Goal: Find specific page/section: Find specific page/section

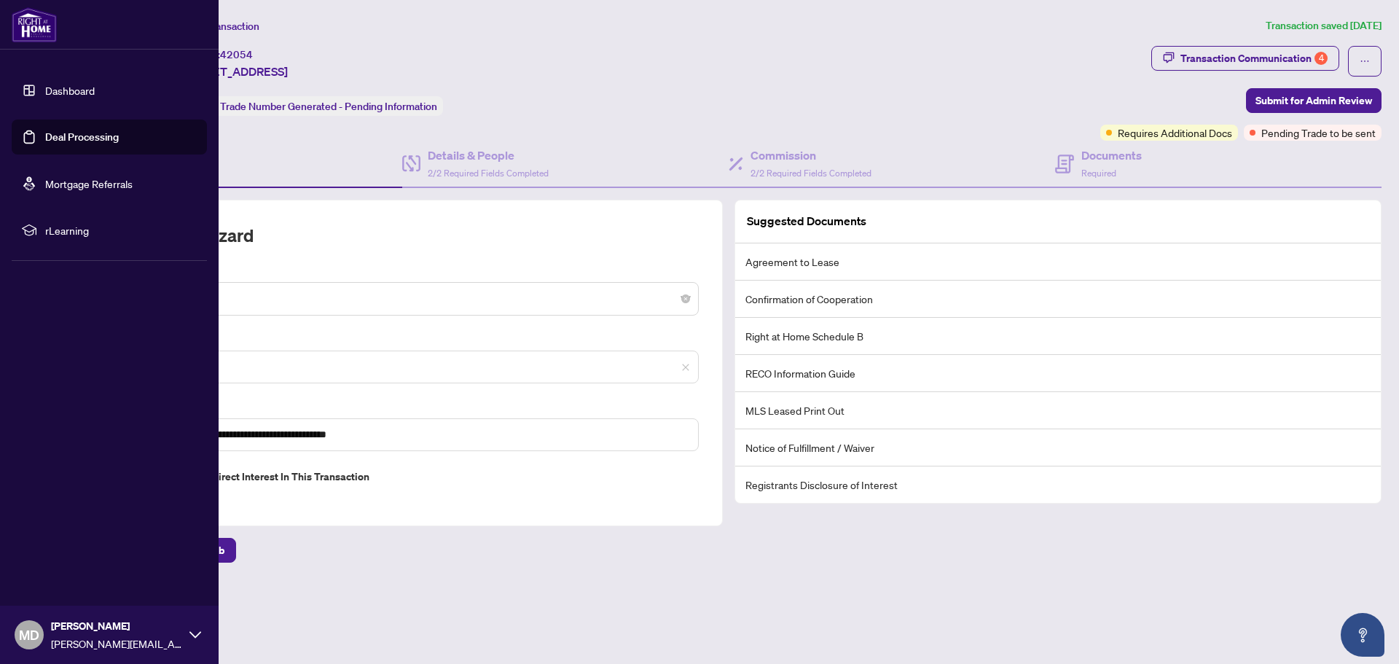
click at [18, 29] on img at bounding box center [34, 24] width 45 height 35
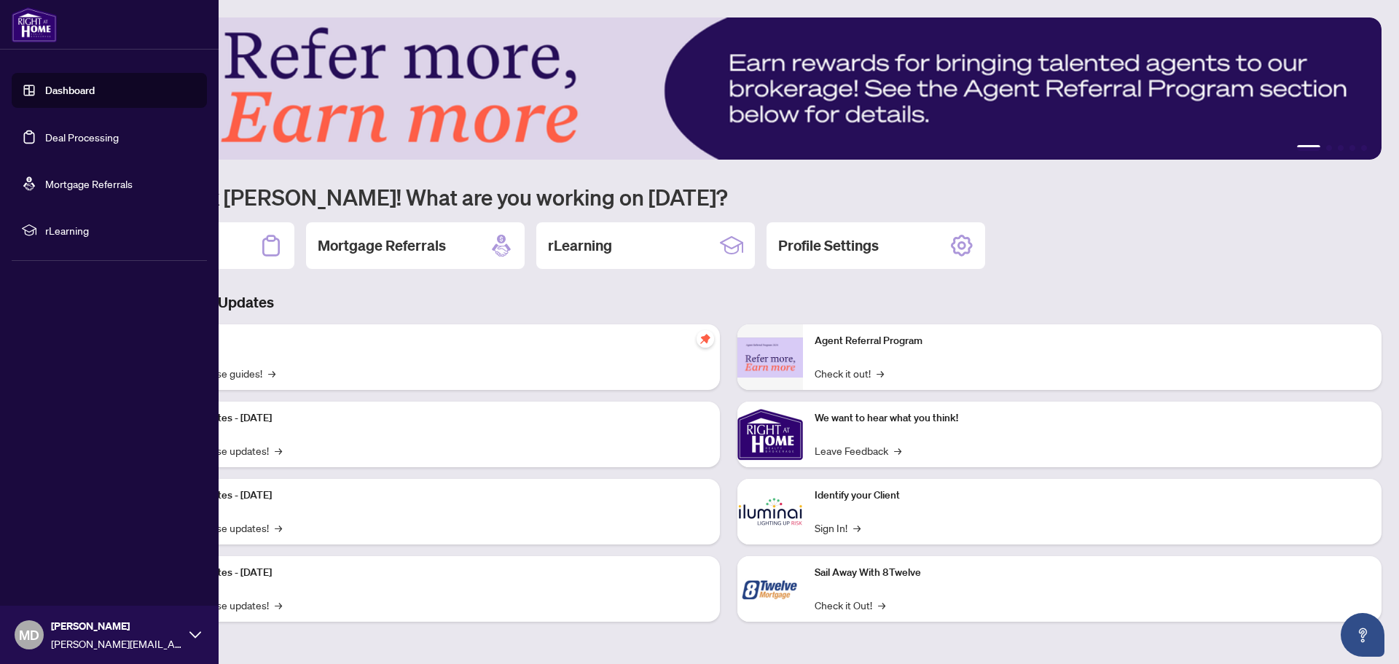
click at [38, 31] on img at bounding box center [34, 24] width 45 height 35
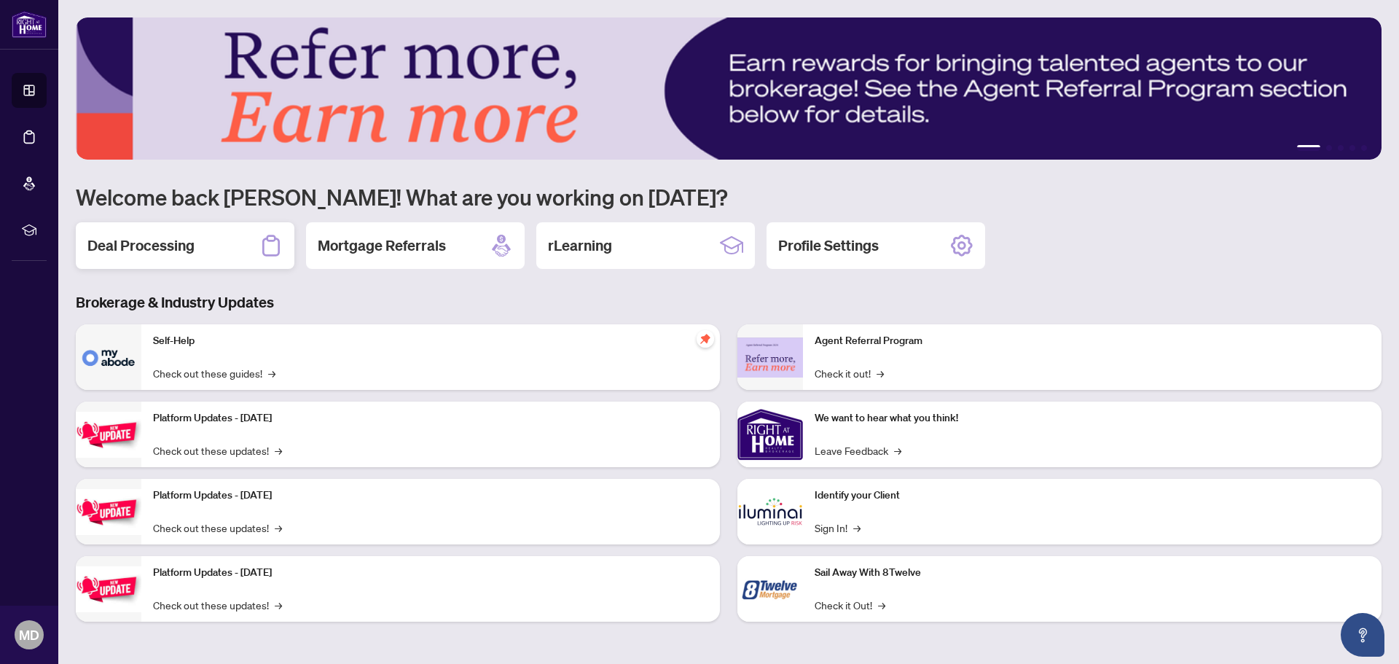
click at [205, 227] on div "Deal Processing" at bounding box center [185, 245] width 219 height 47
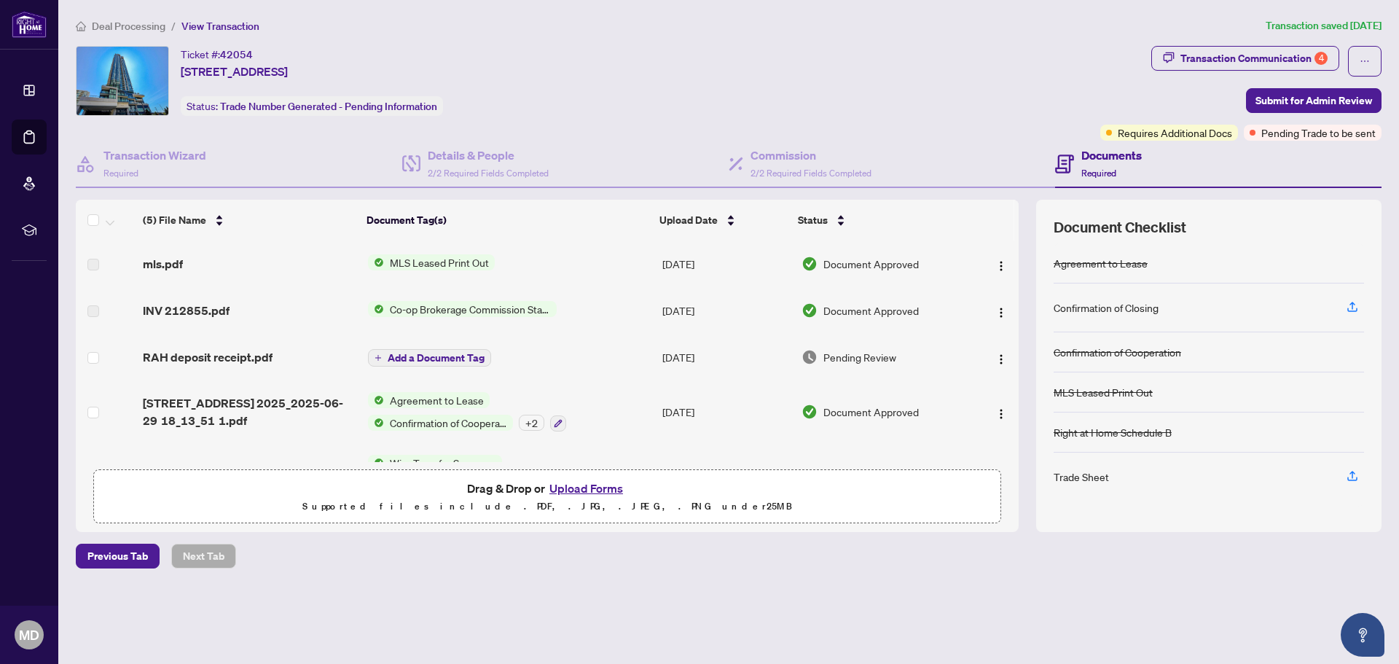
click at [1318, 128] on span "Pending Trade to be sent" at bounding box center [1318, 133] width 114 height 16
click at [1252, 59] on div "Transaction Communication 4" at bounding box center [1253, 58] width 147 height 23
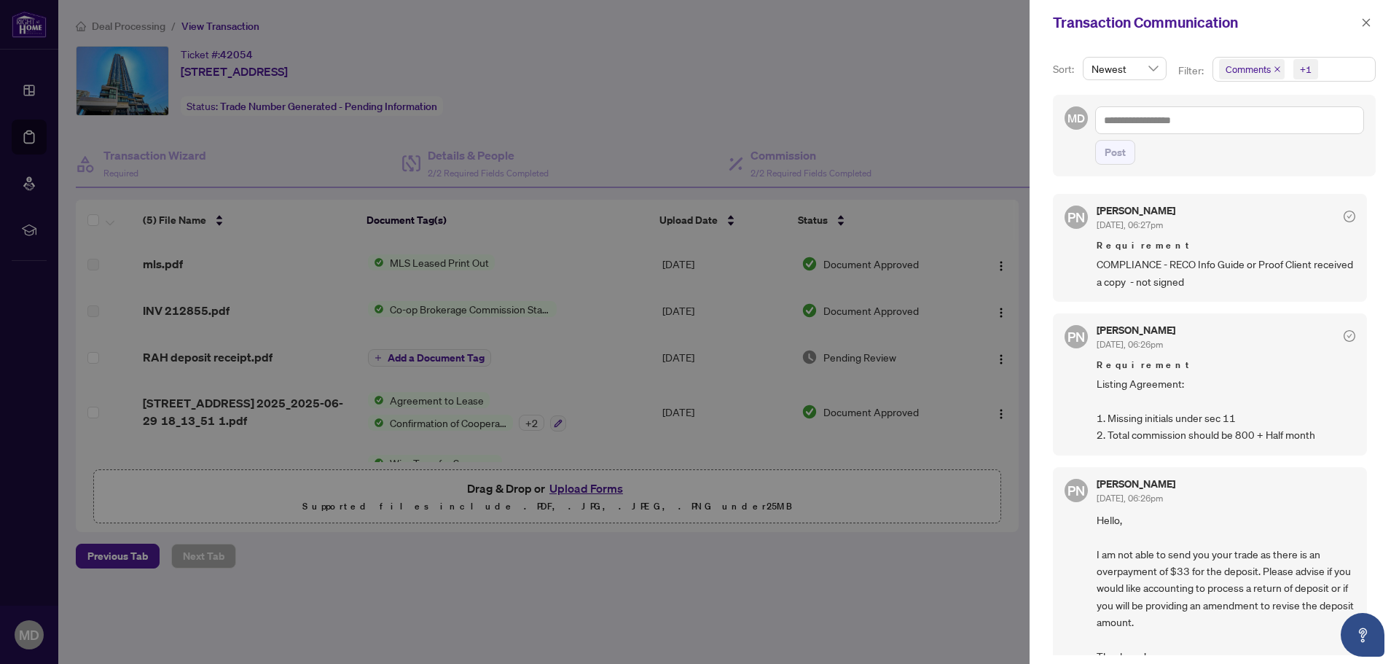
click at [730, 59] on div at bounding box center [699, 332] width 1399 height 664
drag, startPoint x: 747, startPoint y: 77, endPoint x: 844, endPoint y: 85, distance: 97.3
click at [748, 76] on div at bounding box center [699, 332] width 1399 height 664
